Goal: Task Accomplishment & Management: Complete application form

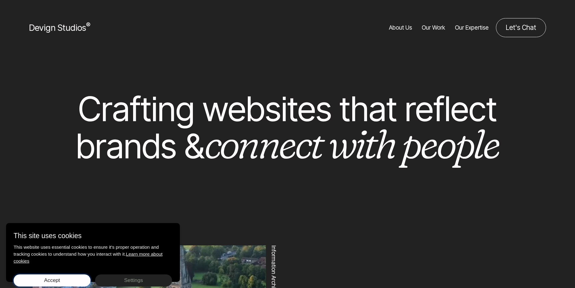
click at [67, 281] on button "Accept Save choices" at bounding box center [52, 280] width 77 height 12
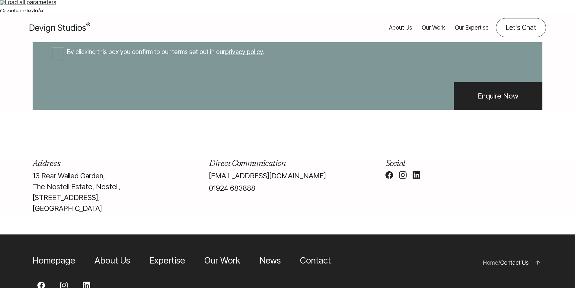
scroll to position [241, 0]
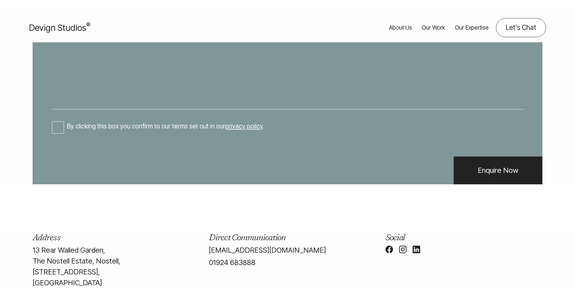
click at [122, 88] on textarea "Your enquiry*:" at bounding box center [287, 53] width 471 height 112
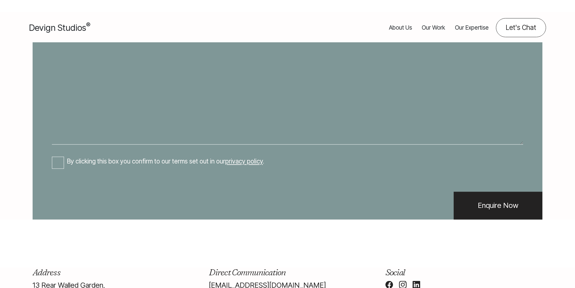
paste textarea "Hello, I am [PERSON_NAME], a web development manager from Technodream Web Desig…"
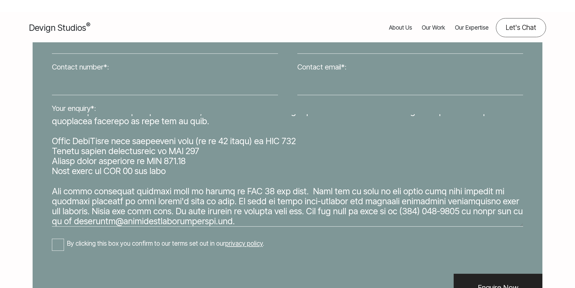
scroll to position [121, 0]
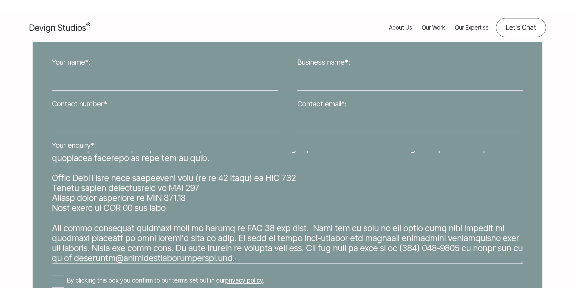
type textarea "Hello, I am [PERSON_NAME], a web development manager from Technodream Web Desig…"
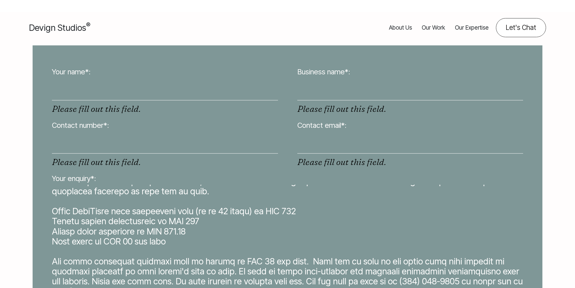
click at [76, 73] on label "Your name*:" at bounding box center [71, 72] width 39 height 11
click at [76, 78] on input "Your name*:" at bounding box center [165, 89] width 226 height 22
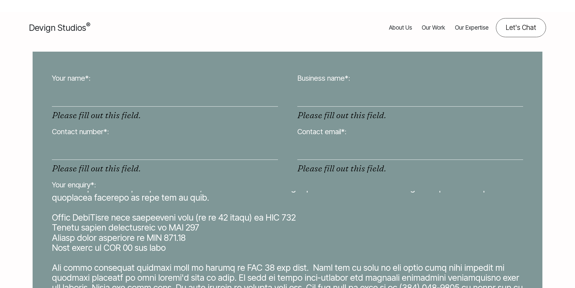
drag, startPoint x: 80, startPoint y: 91, endPoint x: 83, endPoint y: 98, distance: 7.6
click at [80, 91] on input "Your name*:" at bounding box center [165, 95] width 226 height 22
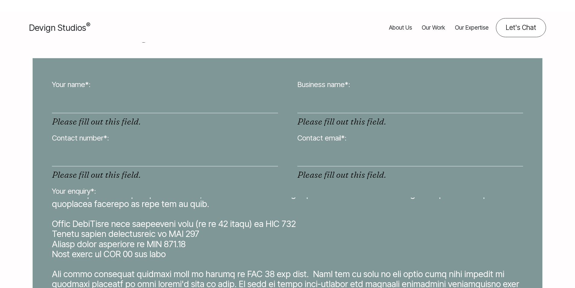
type input "[PERSON_NAME]"
type input "Technodream Web Design"
type input "7029409731"
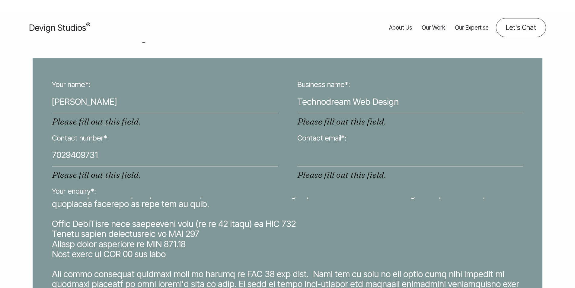
type input "[EMAIL_ADDRESS][DOMAIN_NAME]"
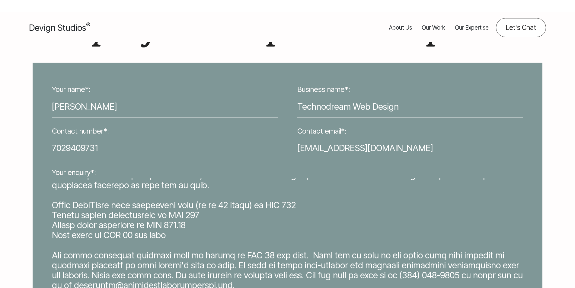
click at [103, 106] on input "[PERSON_NAME]" at bounding box center [165, 106] width 226 height 22
click at [56, 149] on input "7029409731" at bounding box center [165, 148] width 226 height 22
click at [306, 111] on input "Technodream Web Design" at bounding box center [410, 107] width 226 height 22
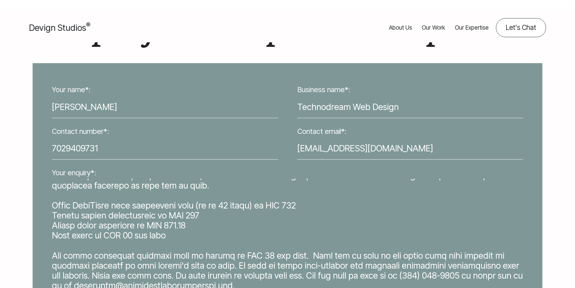
drag, startPoint x: 303, startPoint y: 146, endPoint x: 293, endPoint y: 148, distance: 9.8
click at [293, 148] on div "Contact email*: [EMAIL_ADDRESS][DOMAIN_NAME]" at bounding box center [410, 144] width 245 height 41
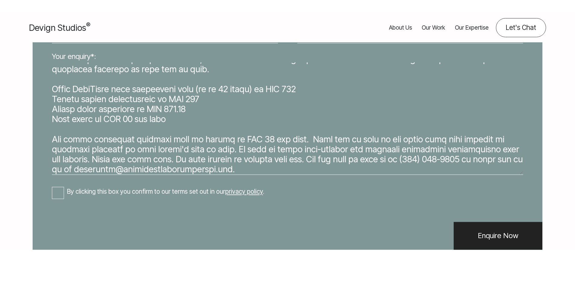
click at [57, 195] on input "By clicking this box you confirm to our terms set out in our privacy policy ." at bounding box center [58, 193] width 12 height 12
checkbox input "true"
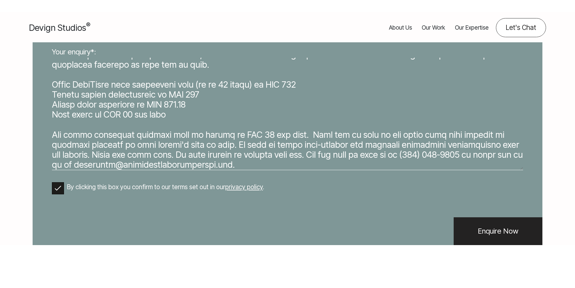
click at [496, 245] on input "Enquire Now" at bounding box center [498, 231] width 89 height 28
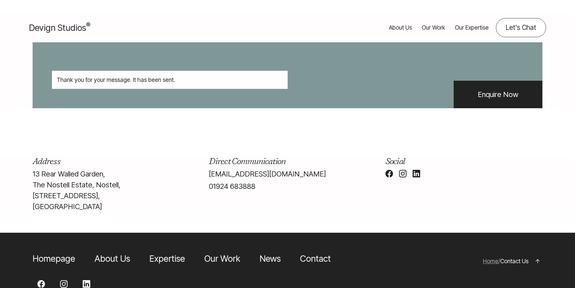
scroll to position [555, 0]
